Goal: Transaction & Acquisition: Purchase product/service

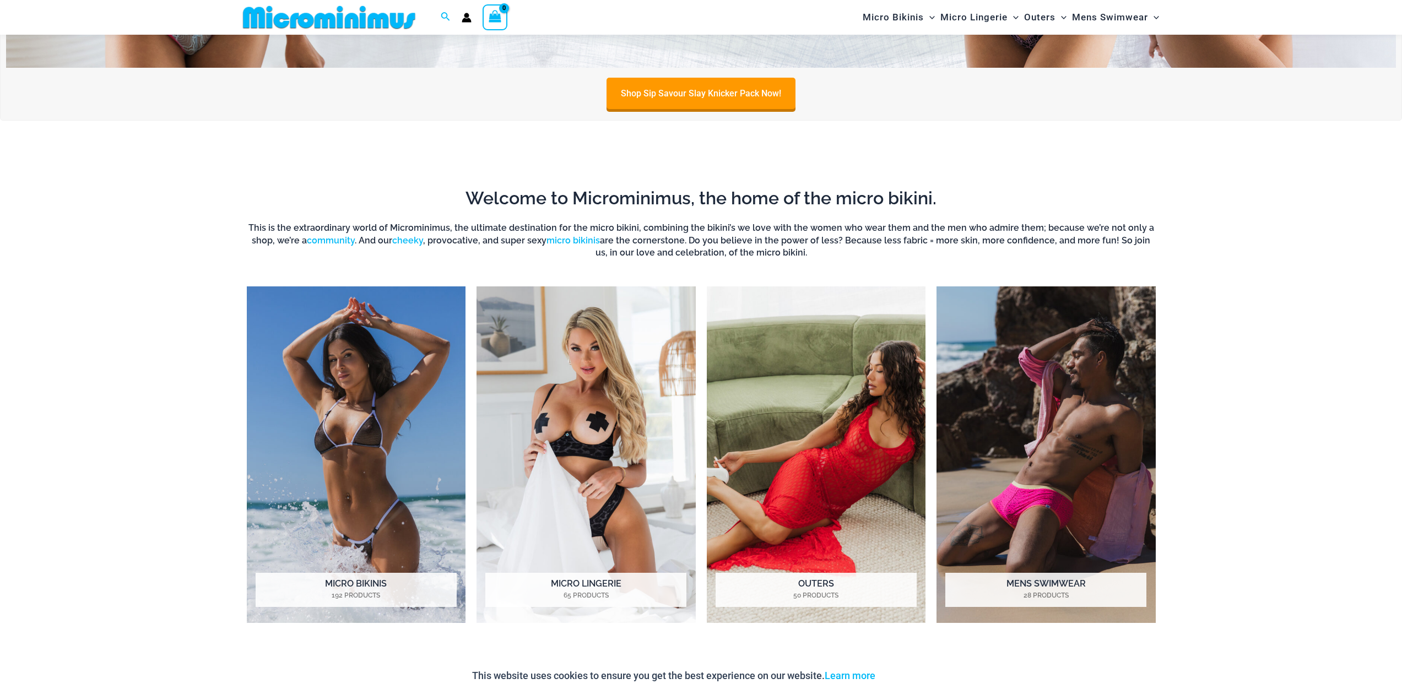
scroll to position [487, 0]
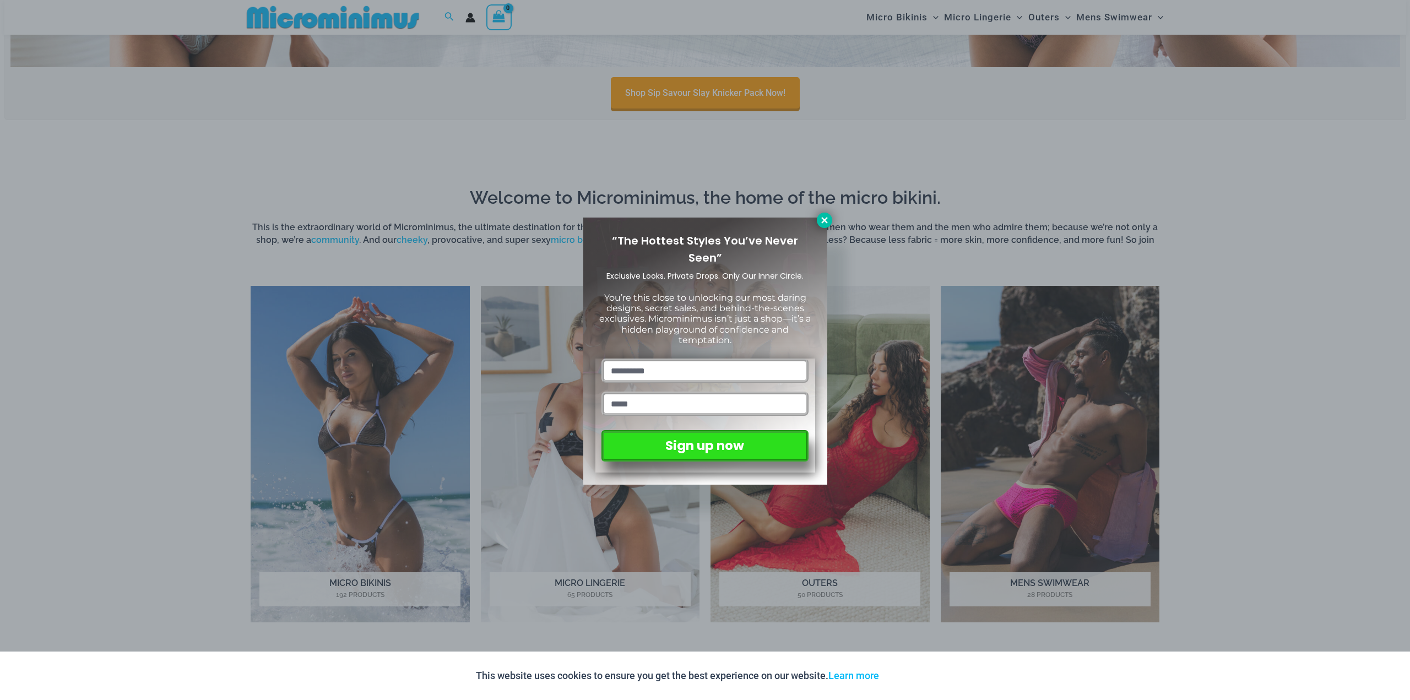
click at [828, 218] on icon at bounding box center [825, 220] width 10 height 10
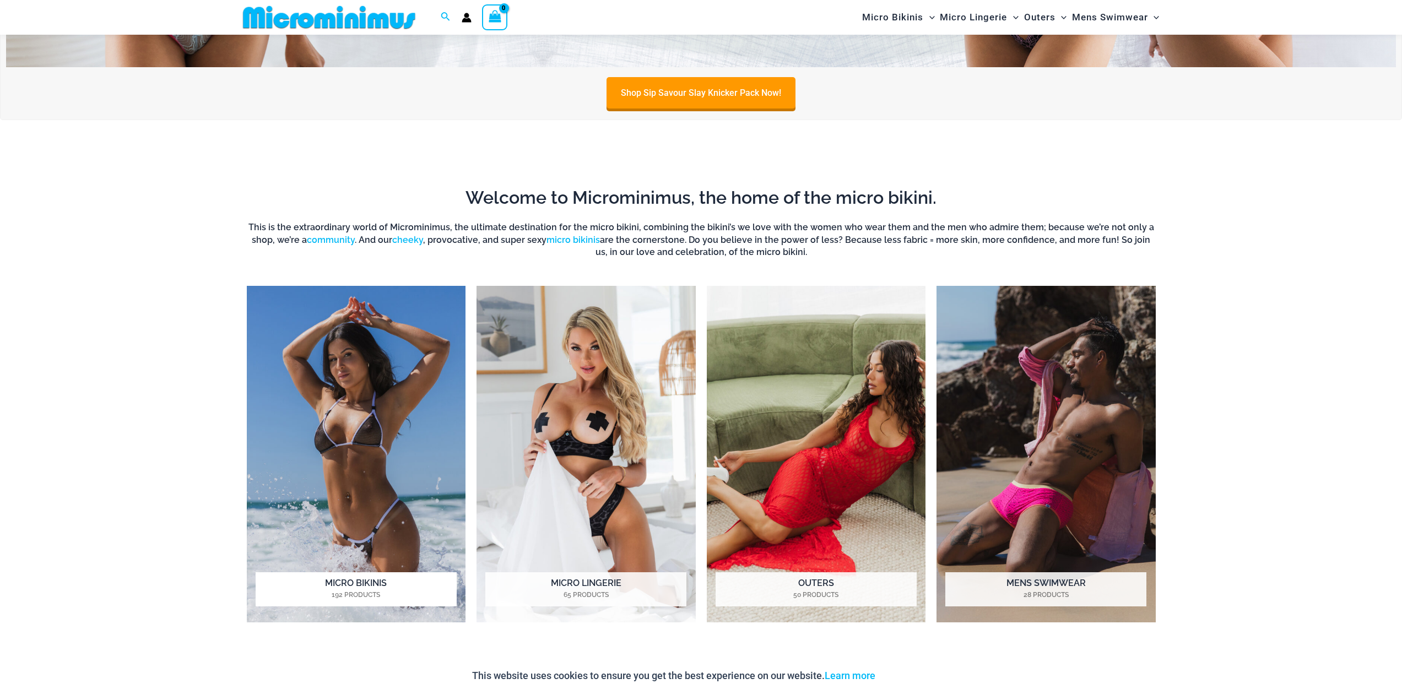
click at [394, 421] on img "Visit product category Micro Bikinis" at bounding box center [356, 454] width 219 height 337
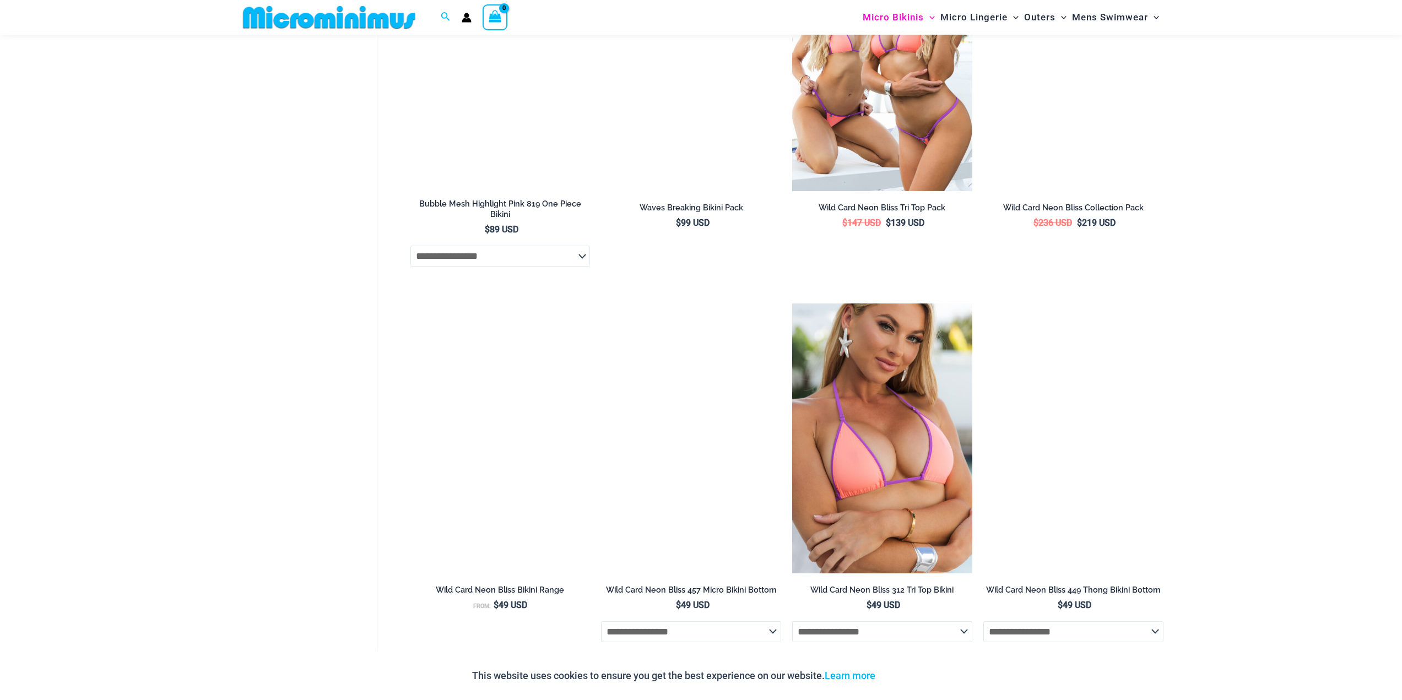
scroll to position [2359, 0]
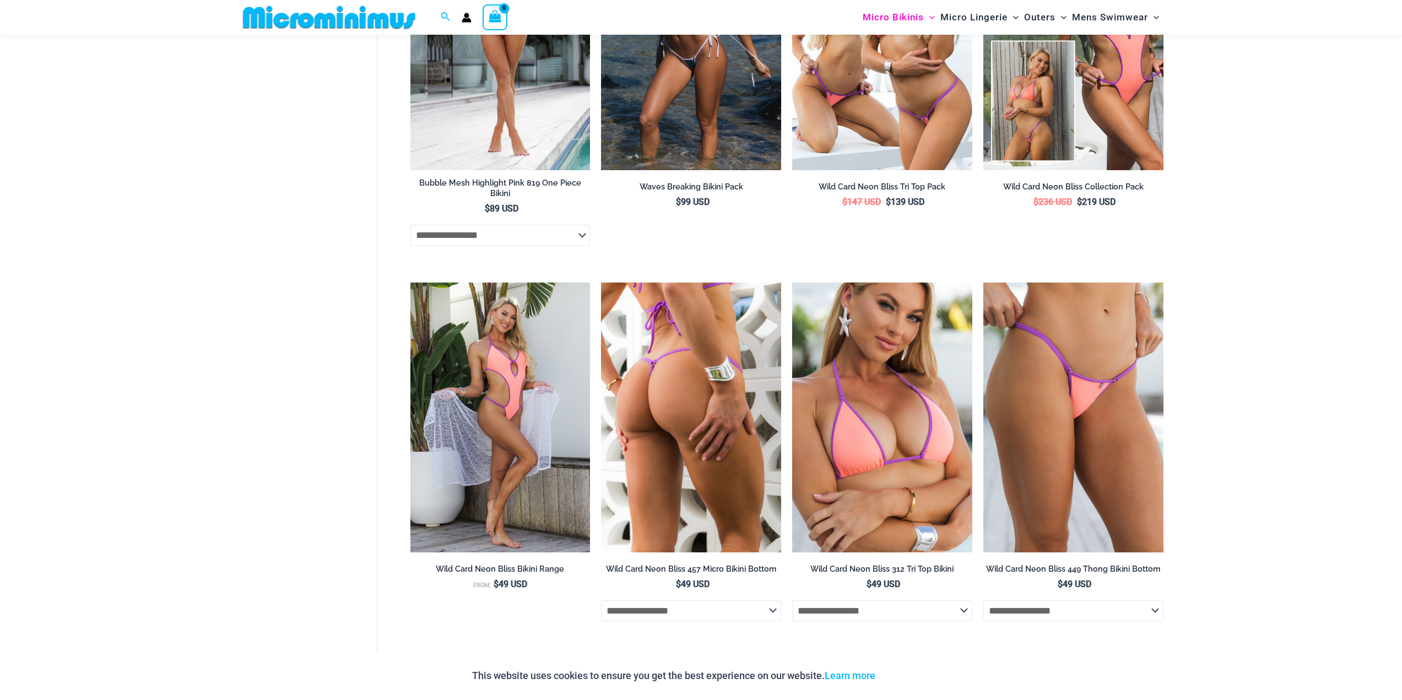
click at [666, 367] on img at bounding box center [691, 418] width 180 height 270
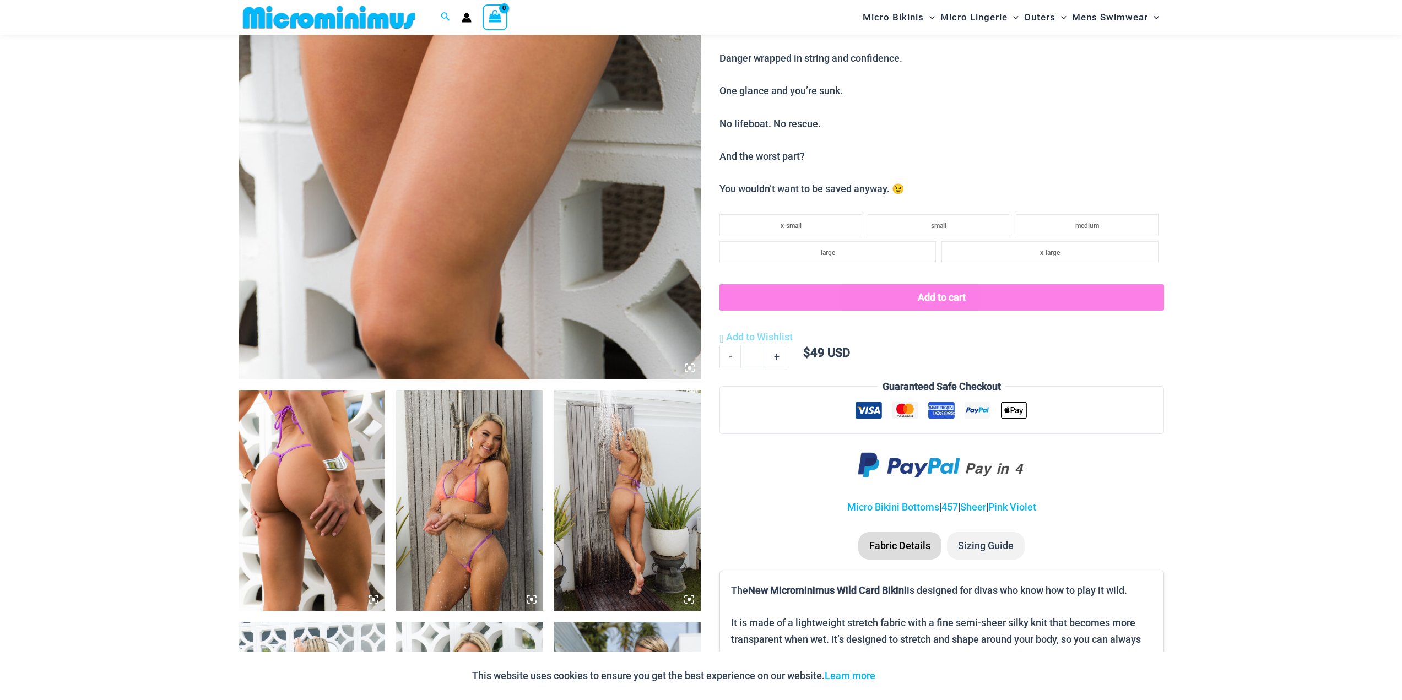
scroll to position [487, 0]
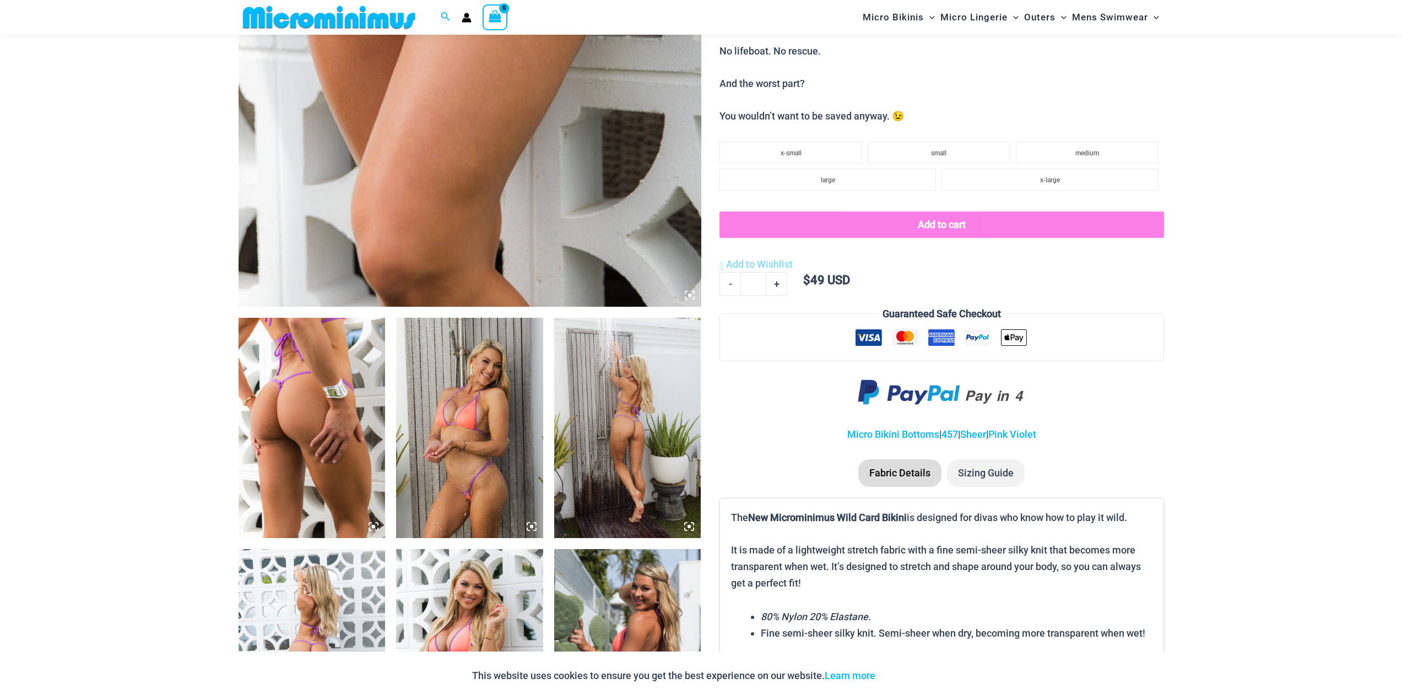
click at [306, 403] on img at bounding box center [312, 428] width 147 height 220
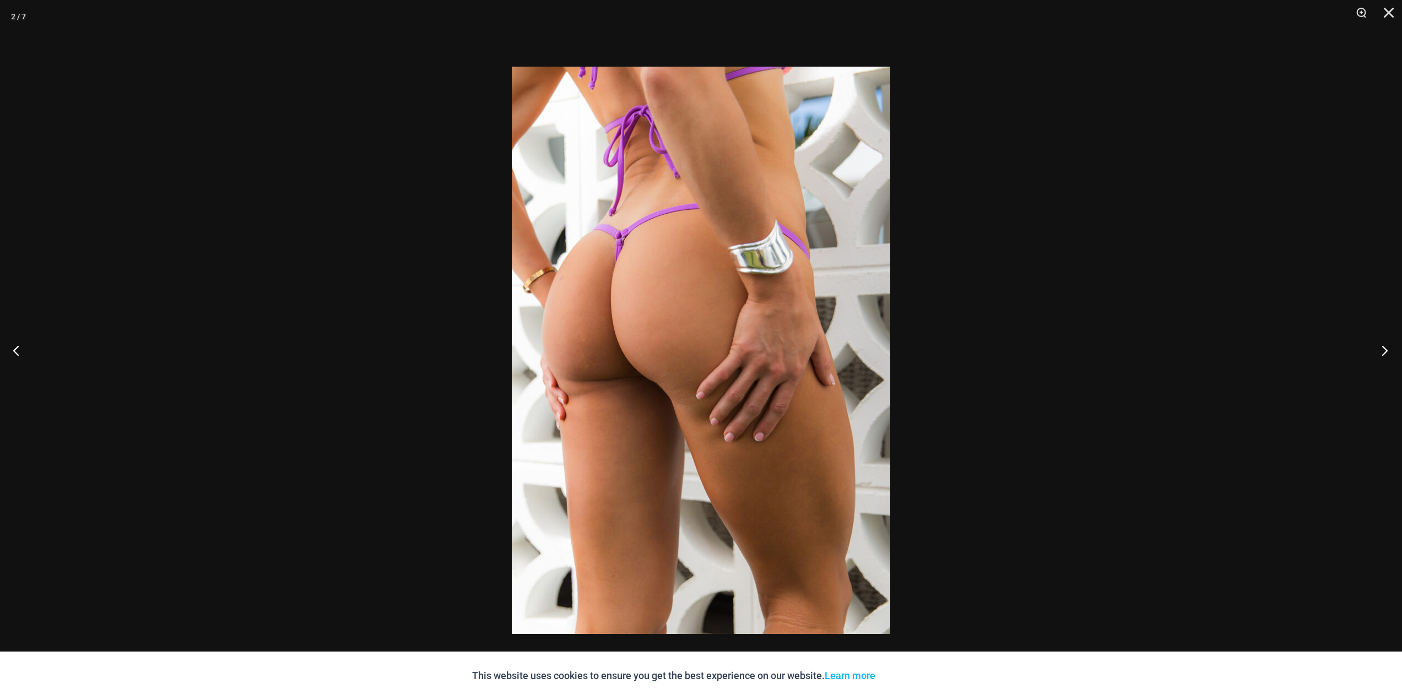
click at [1381, 354] on button "Next" at bounding box center [1381, 350] width 41 height 55
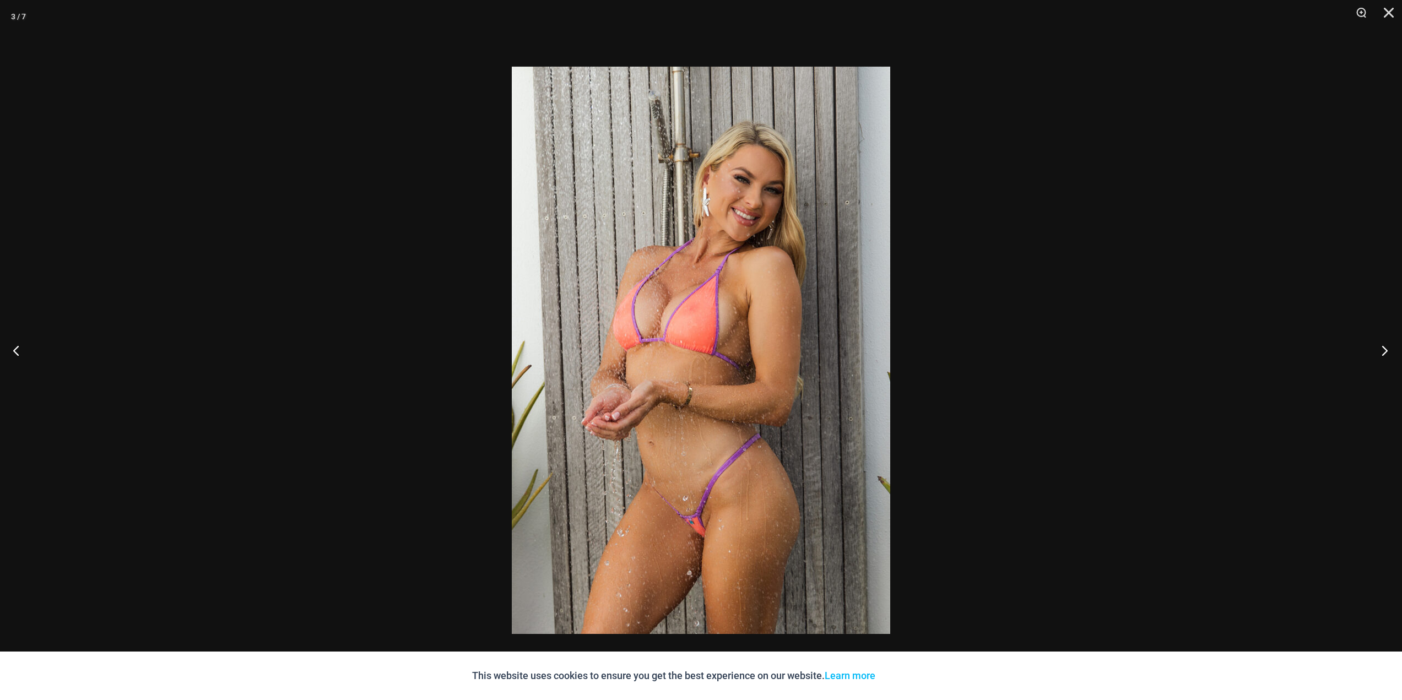
click at [1381, 354] on button "Next" at bounding box center [1381, 350] width 41 height 55
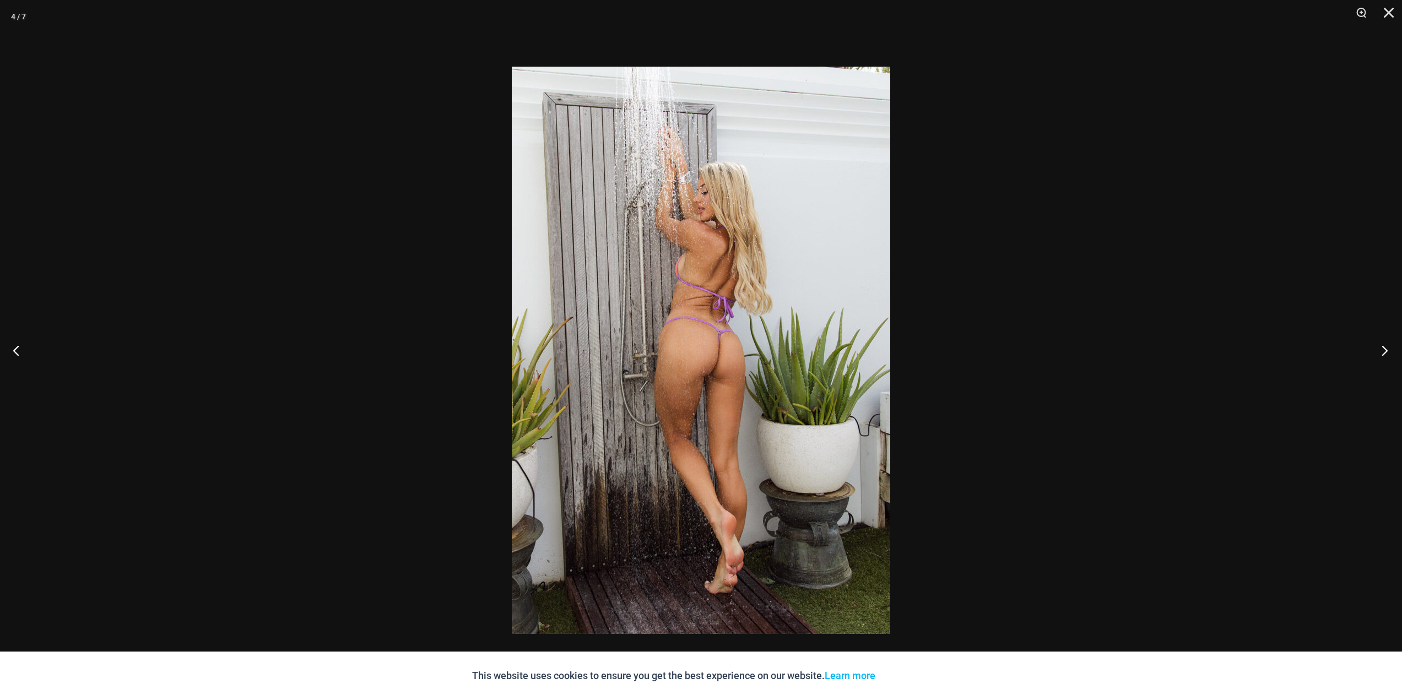
click at [1381, 354] on button "Next" at bounding box center [1381, 350] width 41 height 55
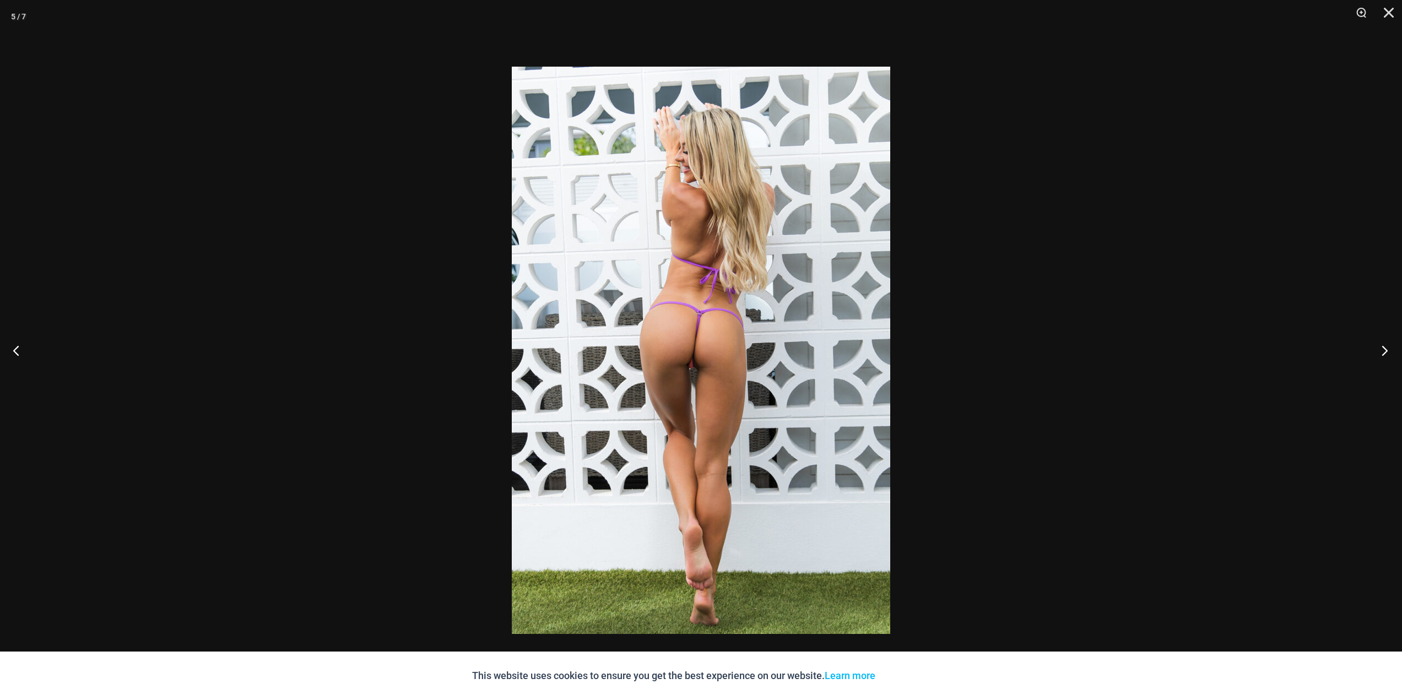
click at [1381, 354] on button "Next" at bounding box center [1381, 350] width 41 height 55
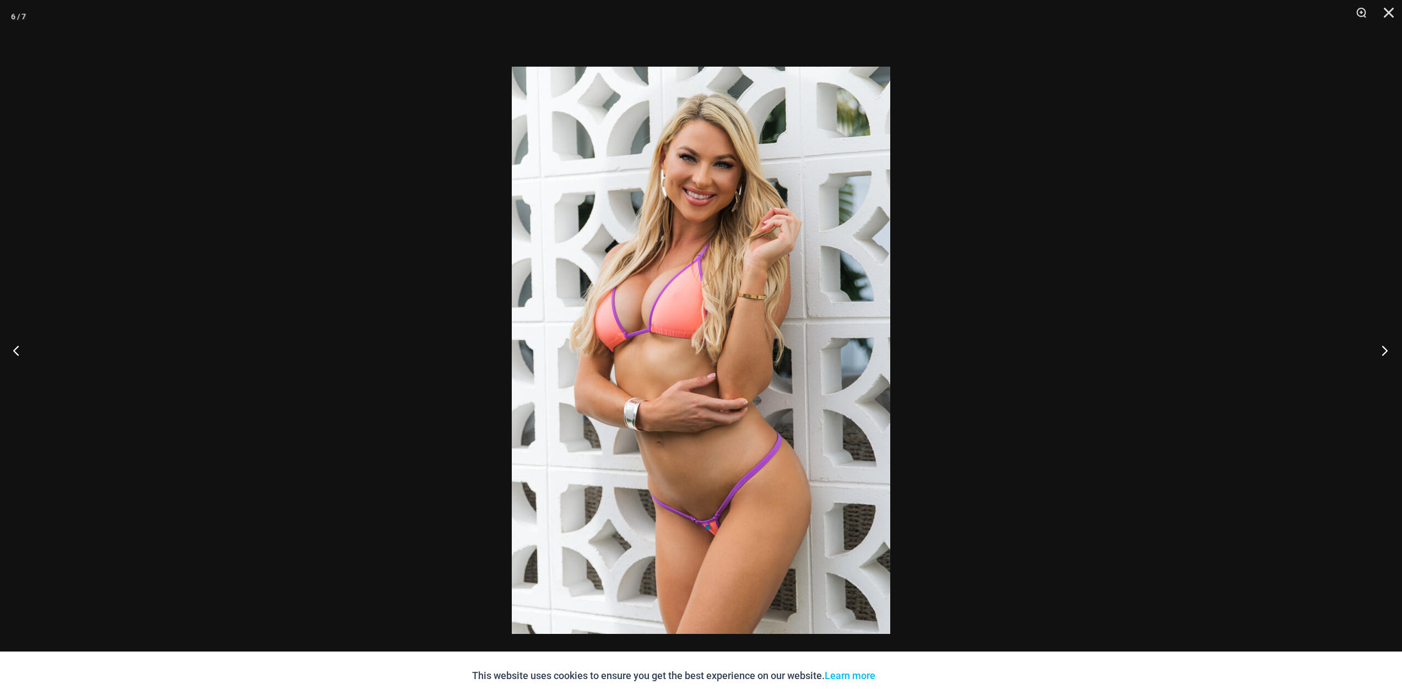
click at [1381, 354] on button "Next" at bounding box center [1381, 350] width 41 height 55
